Goal: Find specific page/section: Find specific page/section

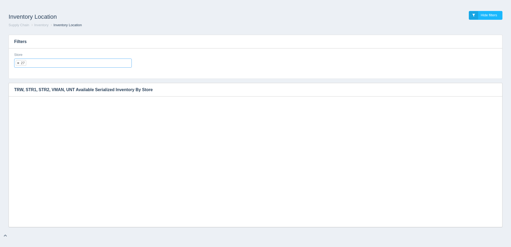
select select "27"
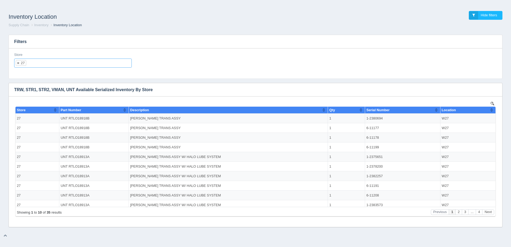
scroll to position [4, 0]
click at [17, 61] on link at bounding box center [18, 62] width 3 height 3
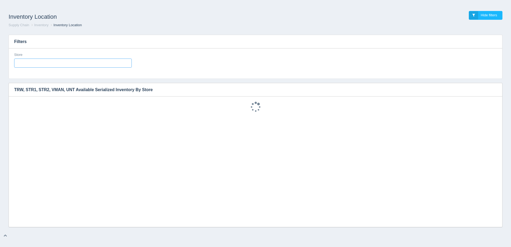
click at [29, 62] on ul at bounding box center [73, 62] width 118 height 9
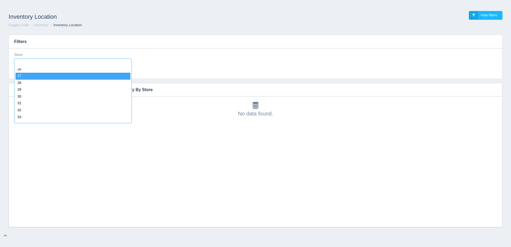
scroll to position [184, 0]
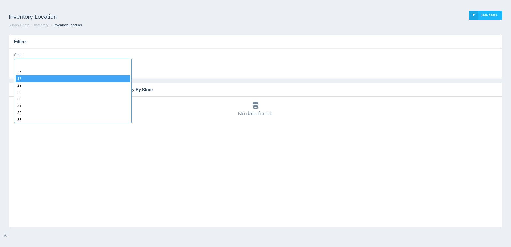
select select "26"
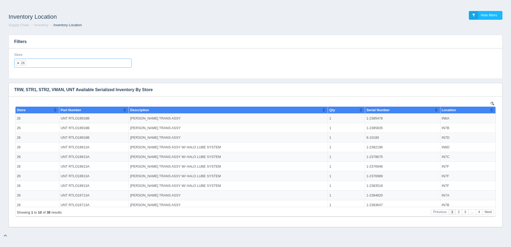
scroll to position [0, 0]
click at [17, 63] on link at bounding box center [18, 62] width 3 height 3
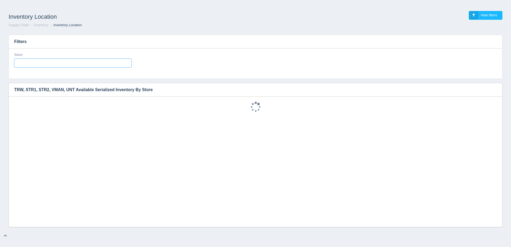
click at [28, 64] on ul at bounding box center [73, 62] width 118 height 9
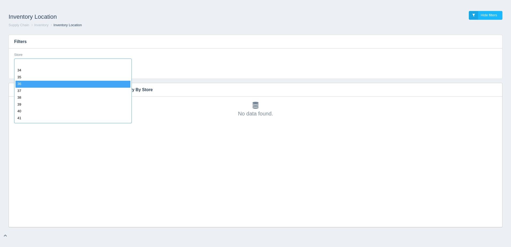
scroll to position [187, 0]
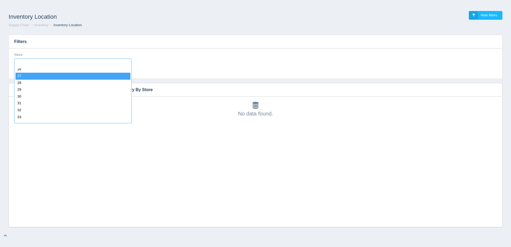
select select "27"
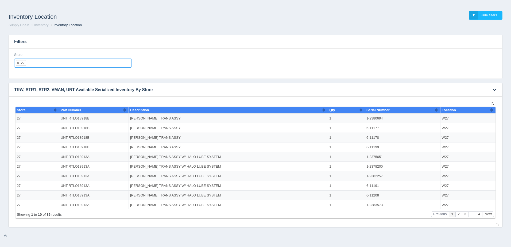
scroll to position [0, 0]
drag, startPoint x: 17, startPoint y: 62, endPoint x: 23, endPoint y: 65, distance: 6.8
click at [17, 62] on link at bounding box center [18, 62] width 3 height 3
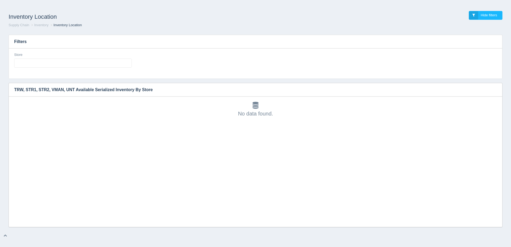
click at [26, 65] on ul at bounding box center [73, 62] width 118 height 9
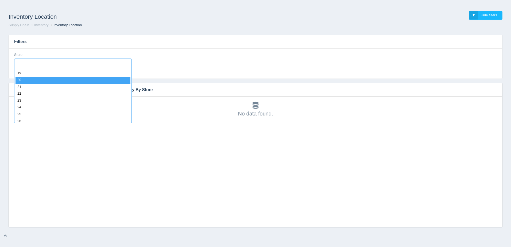
scroll to position [214, 0]
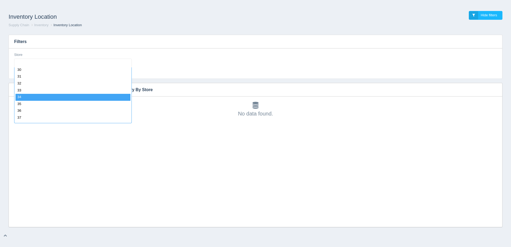
select select "34"
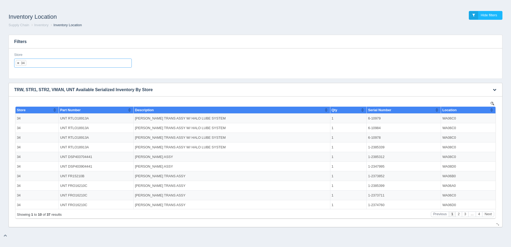
scroll to position [0, 0]
click at [18, 62] on link at bounding box center [18, 62] width 3 height 3
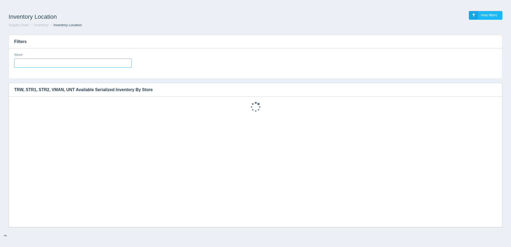
click at [24, 62] on ul at bounding box center [73, 62] width 118 height 9
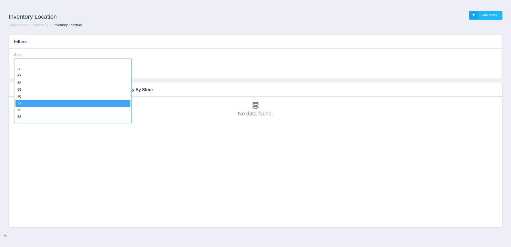
scroll to position [426, 0]
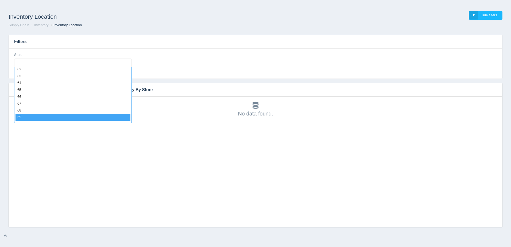
select select "69"
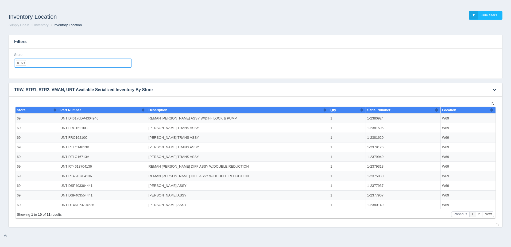
scroll to position [0, 0]
